Goal: Use online tool/utility: Utilize a website feature to perform a specific function

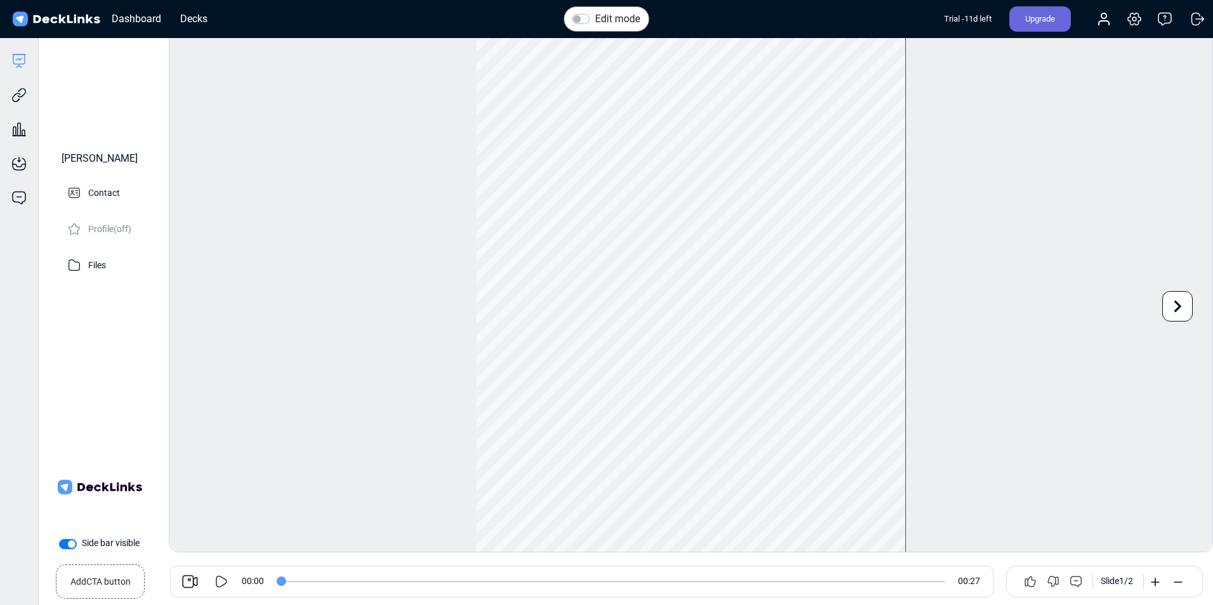
drag, startPoint x: 361, startPoint y: 276, endPoint x: 341, endPoint y: 278, distance: 19.8
click at [361, 276] on div "Edit mode Play Video Play Current Time 0:00 / Duration Time 0:25 Loaded: 0% Pro…" at bounding box center [691, 291] width 1044 height 522
click at [220, 427] on icon at bounding box center [221, 581] width 15 height 15
click at [192, 427] on icon at bounding box center [190, 582] width 18 height 18
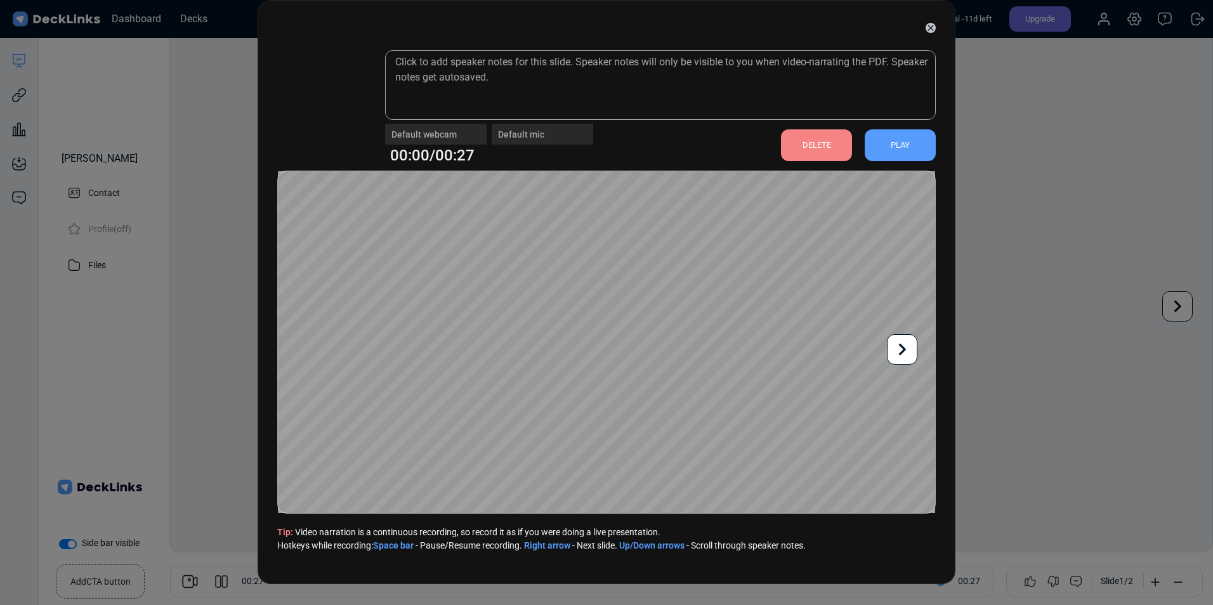
click at [806, 30] on icon at bounding box center [930, 28] width 10 height 10
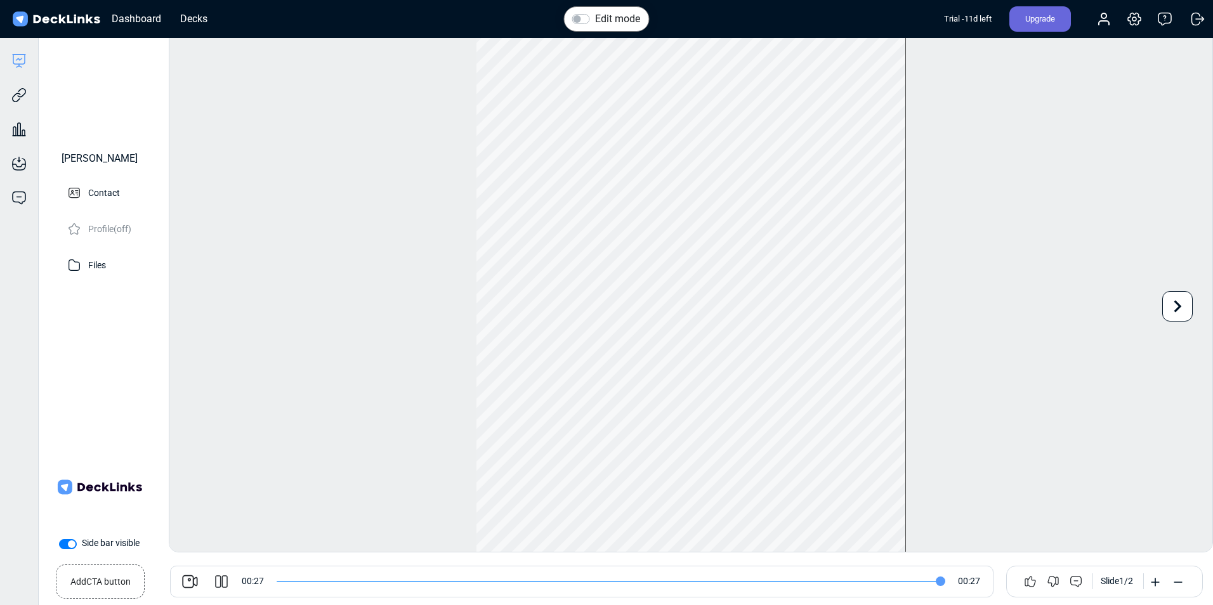
click at [367, 427] on div "Edit mode Play Video Play Current Time 0:25 / Duration Time 0:25 Loaded: 0% Pro…" at bounding box center [691, 291] width 1044 height 522
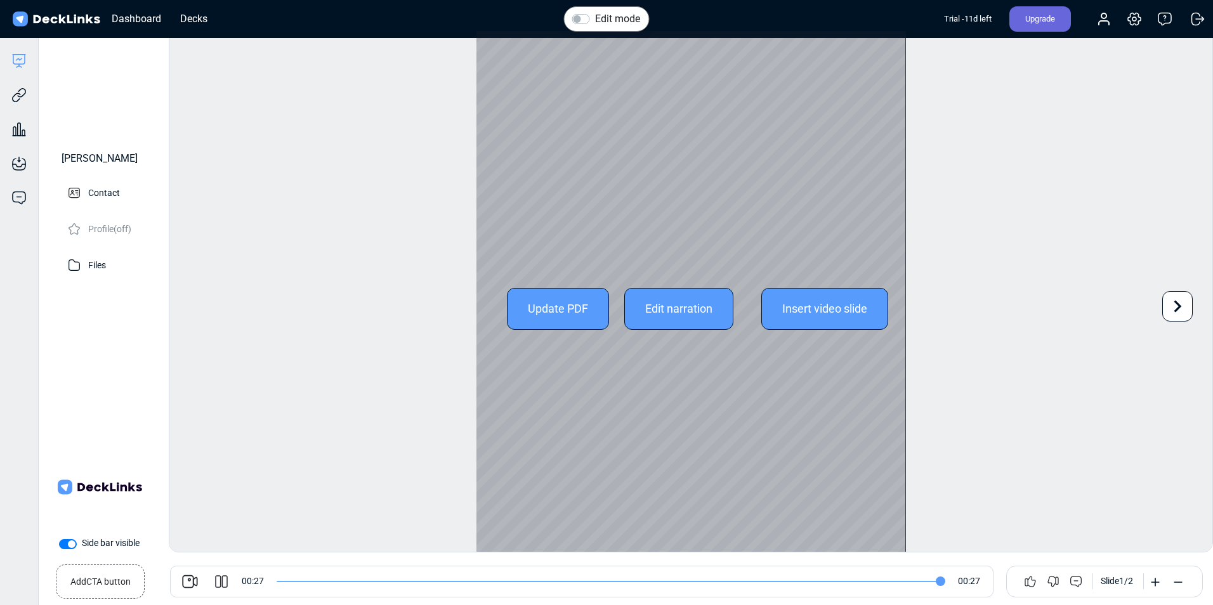
click at [649, 427] on div at bounding box center [690, 309] width 429 height 556
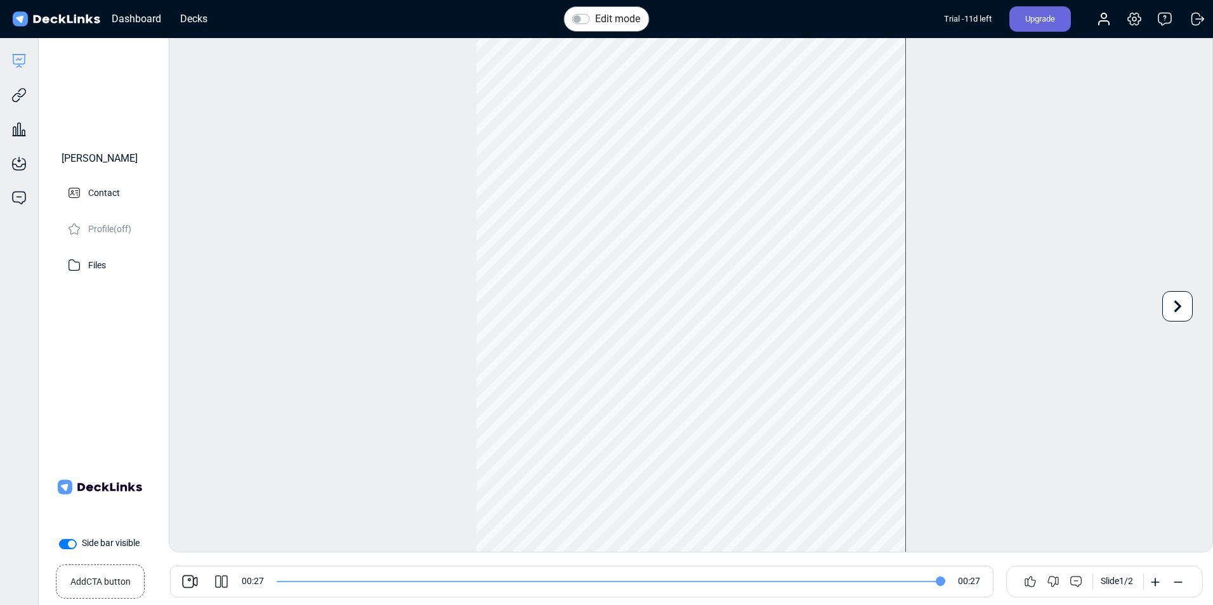
drag, startPoint x: 284, startPoint y: 587, endPoint x: 280, endPoint y: 578, distance: 10.2
click at [284, 427] on span at bounding box center [610, 582] width 668 height 32
click at [280, 427] on input "range" at bounding box center [610, 581] width 668 height 1
drag, startPoint x: 299, startPoint y: 580, endPoint x: 257, endPoint y: 580, distance: 42.5
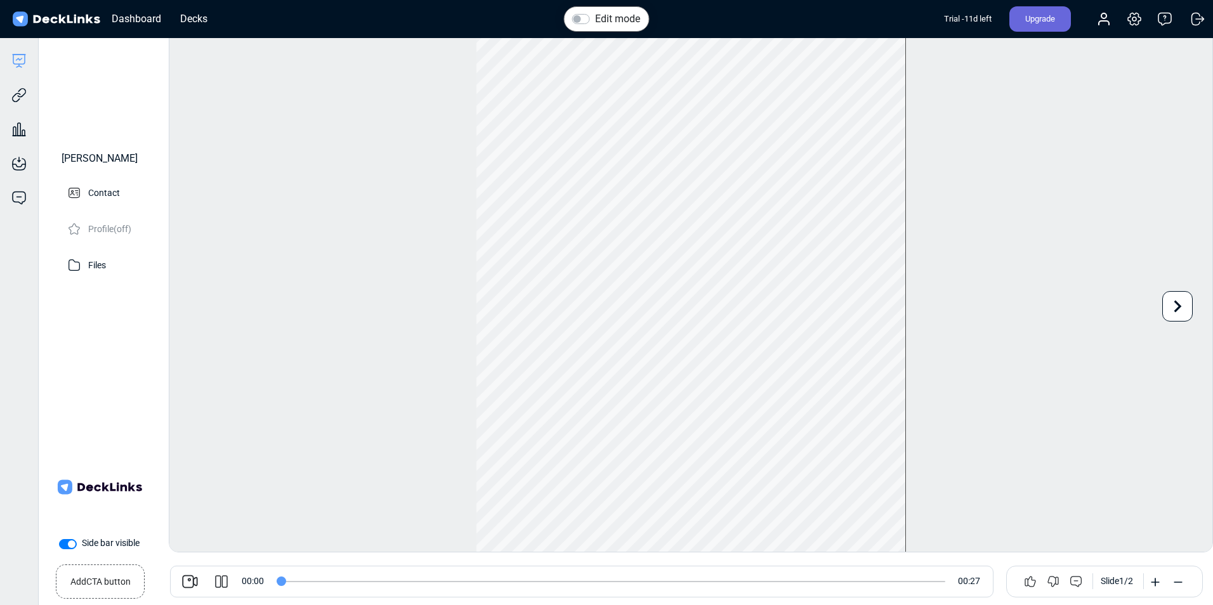
click at [276, 427] on input "range" at bounding box center [610, 581] width 668 height 1
click at [224, 427] on icon at bounding box center [221, 581] width 15 height 15
type input "27"
